Goal: Check status

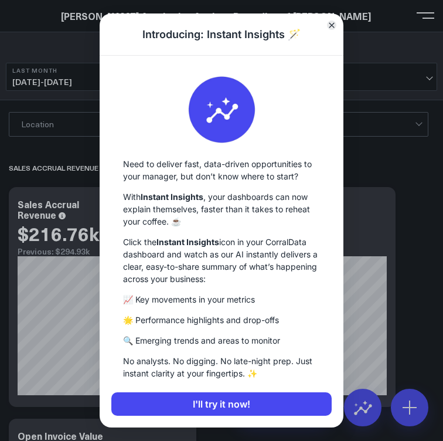
click at [335, 24] on button "Close" at bounding box center [331, 25] width 9 height 9
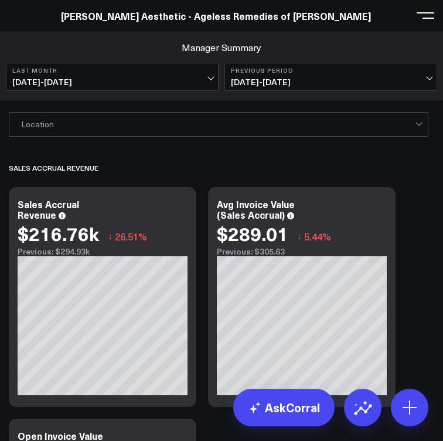
click at [8, 20] on div "[PERSON_NAME] Aesthetic - Ageless Remedies of [PERSON_NAME]" at bounding box center [216, 15] width 432 height 13
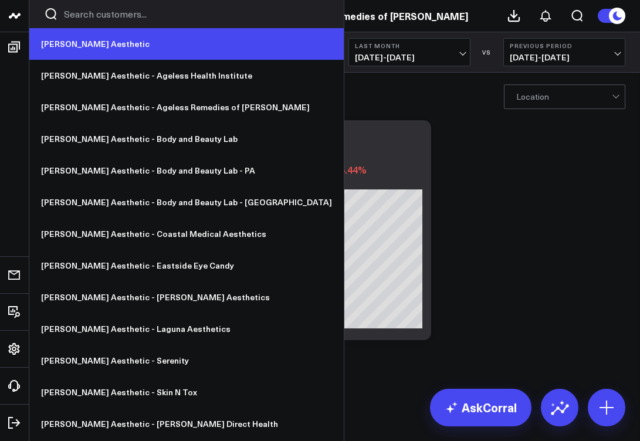
click at [63, 47] on link "[PERSON_NAME] Aesthetic" at bounding box center [186, 44] width 314 height 32
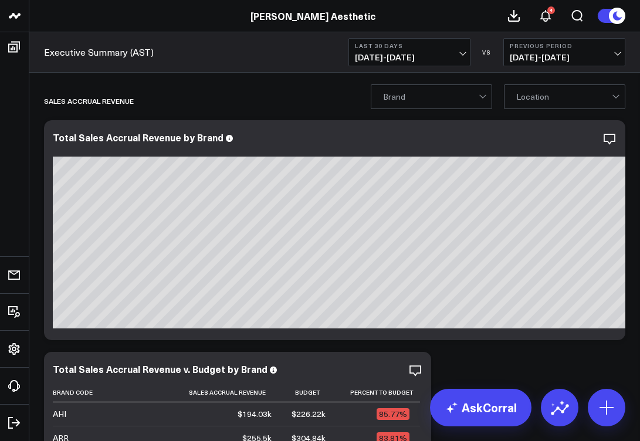
click at [436, 51] on button "Last 30 Days [DATE] - [DATE]" at bounding box center [409, 52] width 122 height 28
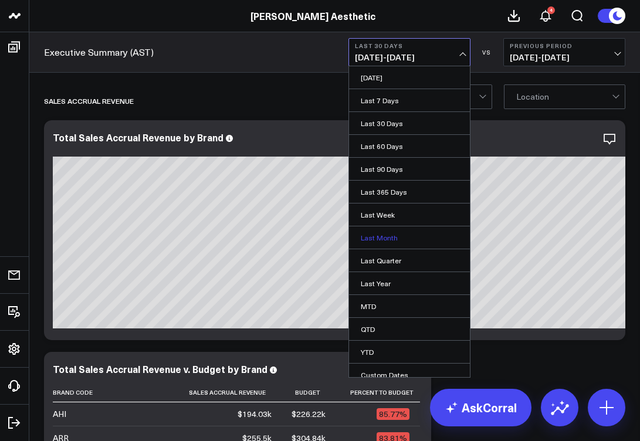
click at [392, 236] on link "Last Month" at bounding box center [409, 237] width 121 height 22
